Goal: Transaction & Acquisition: Book appointment/travel/reservation

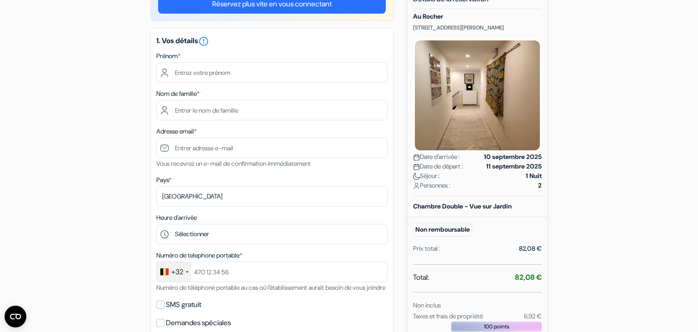
scroll to position [143, 0]
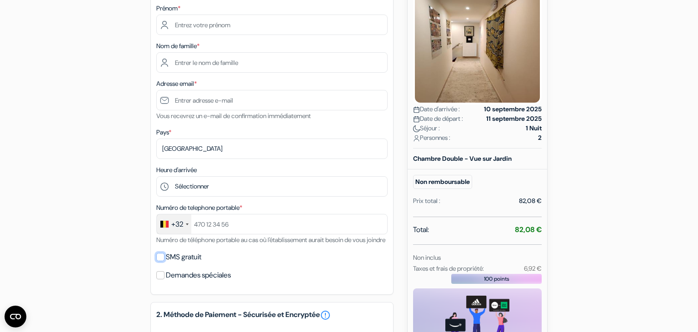
click at [159, 261] on input "SMS gratuit" at bounding box center [160, 257] width 8 height 8
checkbox input "true"
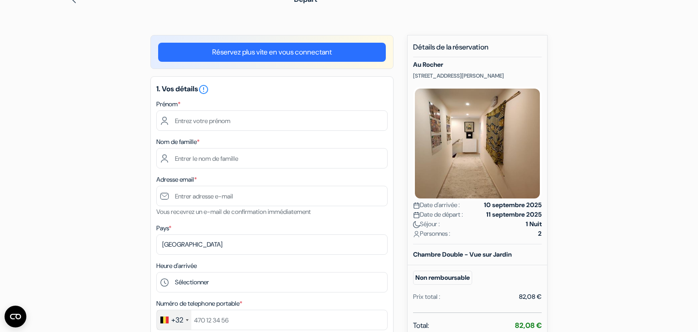
scroll to position [96, 0]
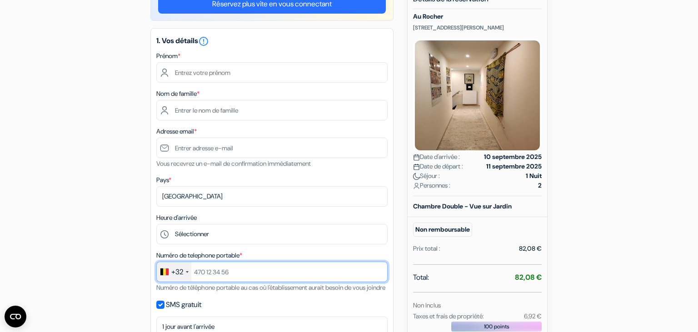
click at [211, 271] on input "text" at bounding box center [271, 272] width 231 height 20
type input "793813912"
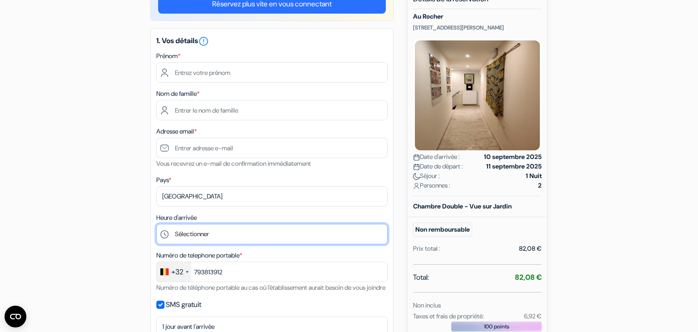
click at [156, 224] on select "Sélectionner 14:00 15:00 16:00 17:00 18:00 19:00 20:00 21:00" at bounding box center [271, 234] width 231 height 20
select select "18"
click option "18:00" at bounding box center [0, 0] width 0 height 0
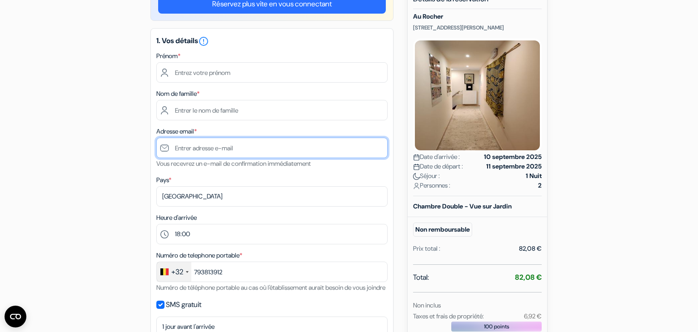
click at [205, 143] on input "text" at bounding box center [271, 148] width 231 height 20
type input "[PERSON_NAME][EMAIL_ADDRESS][DOMAIN_NAME]"
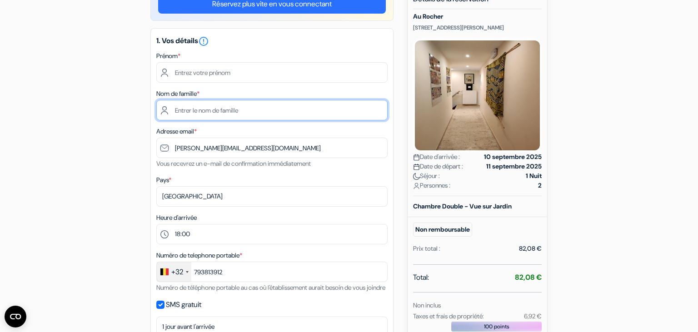
click at [217, 107] on input "text" at bounding box center [271, 110] width 231 height 20
type input "[PERSON_NAME]"
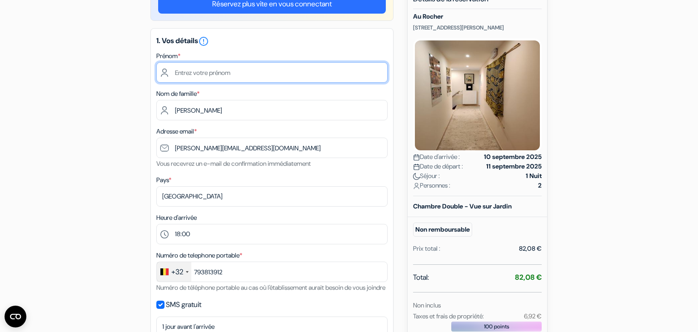
click at [221, 69] on input "text" at bounding box center [271, 72] width 231 height 20
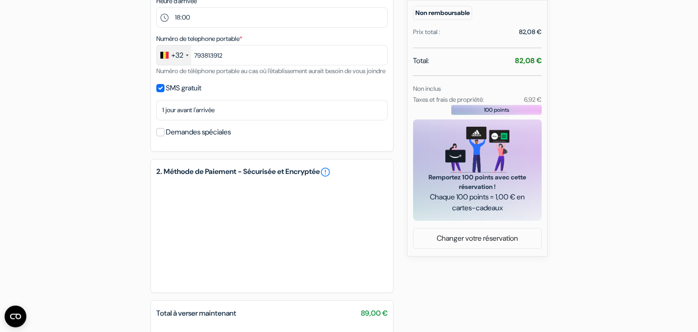
scroll to position [336, 0]
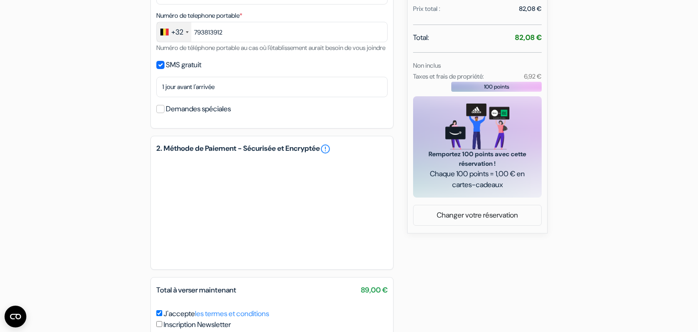
type input "[PERSON_NAME]"
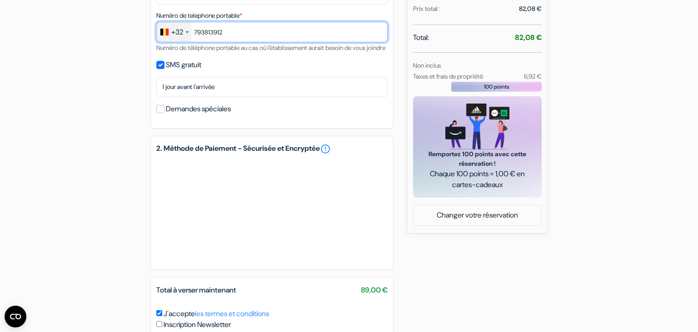
click at [200, 32] on input "793813912" at bounding box center [271, 32] width 231 height 20
click at [195, 30] on input "793813912" at bounding box center [271, 32] width 231 height 20
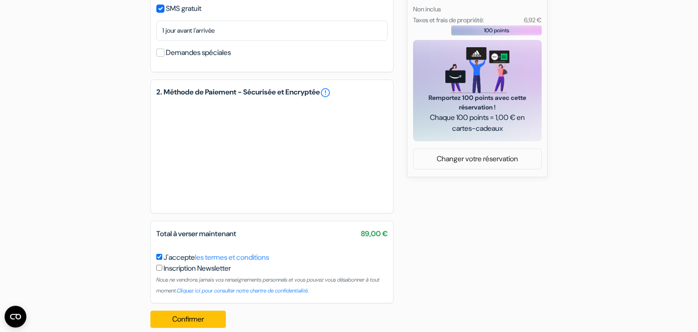
scroll to position [415, 0]
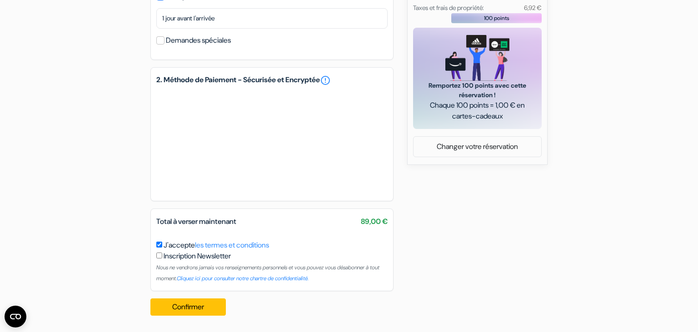
type input "493813912"
click at [175, 307] on button "Confirmer Loading..." at bounding box center [187, 306] width 75 height 17
